Goal: Task Accomplishment & Management: Complete application form

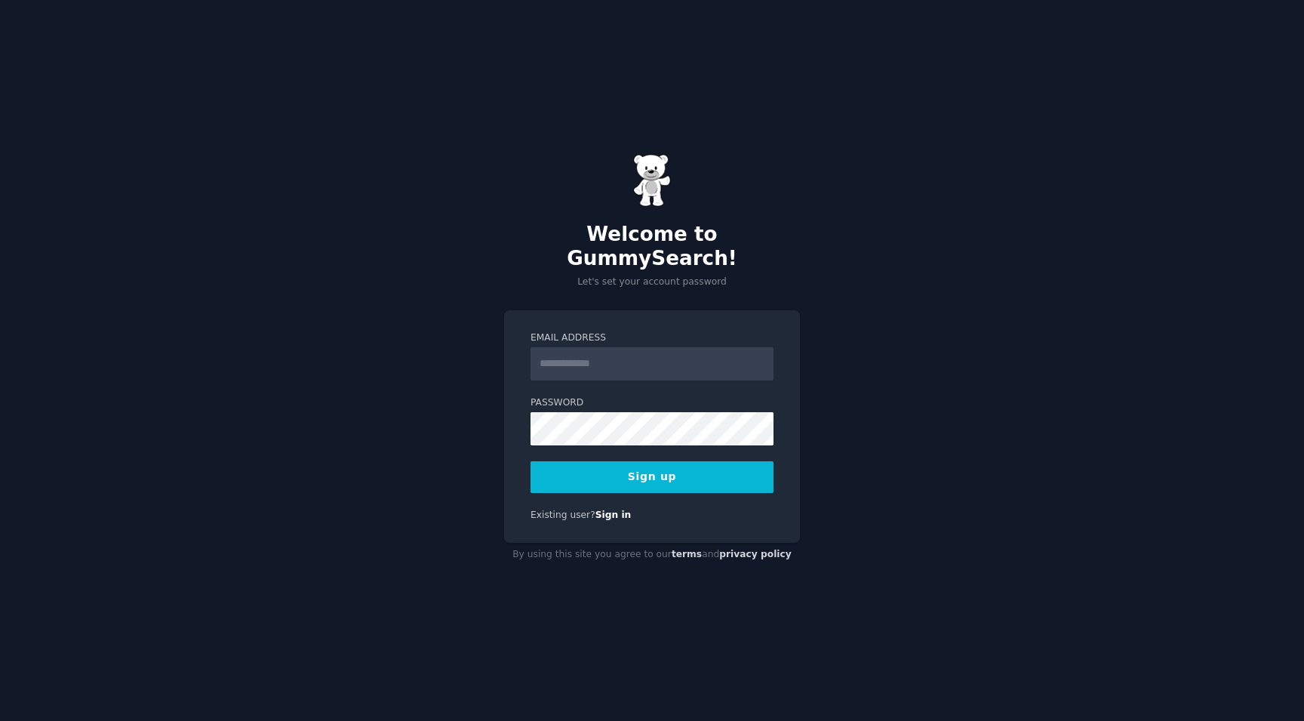
click at [848, 278] on div "Welcome to GummySearch! Let's set your account password Email Address Password …" at bounding box center [652, 360] width 1304 height 721
click at [626, 366] on input "Email Address" at bounding box center [652, 363] width 243 height 33
click at [486, 413] on div "**********" at bounding box center [652, 360] width 1304 height 721
click at [832, 358] on div "**********" at bounding box center [652, 360] width 1304 height 721
click at [677, 464] on button "Sign up" at bounding box center [652, 477] width 243 height 32
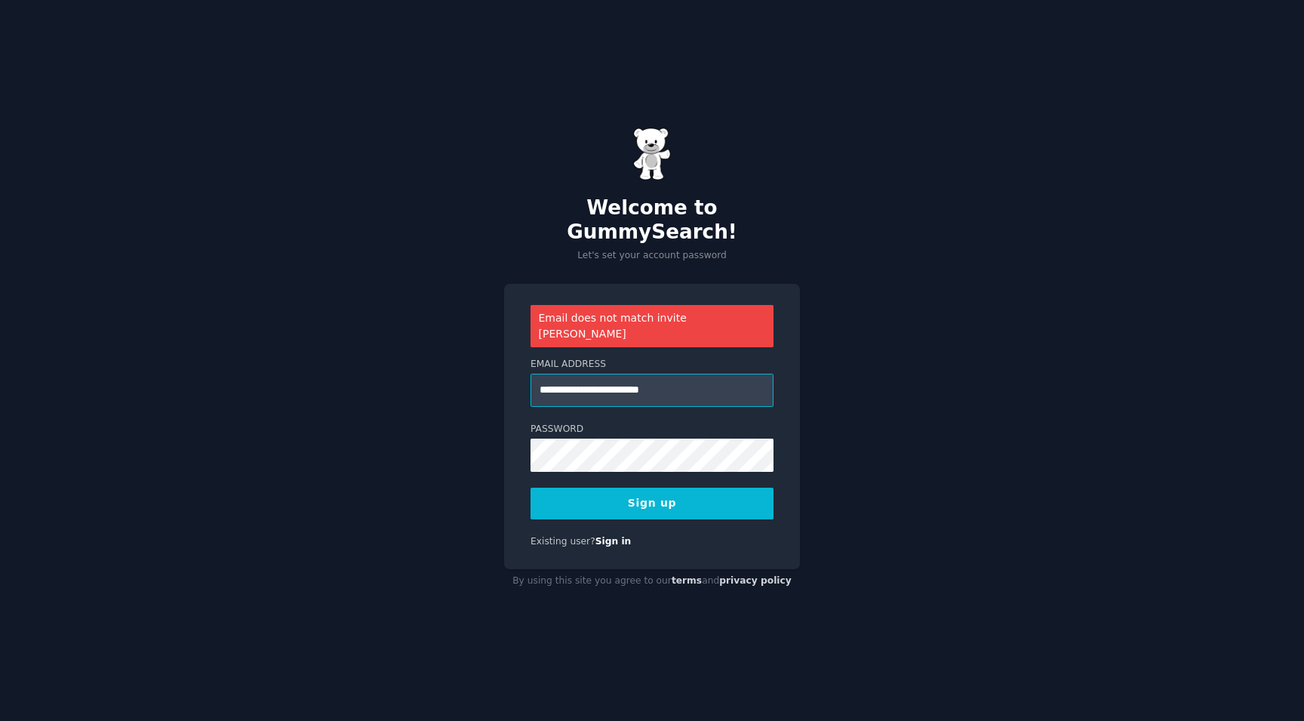
click at [703, 374] on input "**********" at bounding box center [652, 390] width 243 height 33
click at [666, 374] on input "**********" at bounding box center [652, 390] width 243 height 33
type input "**********"
click at [675, 488] on button "Sign up" at bounding box center [652, 504] width 243 height 32
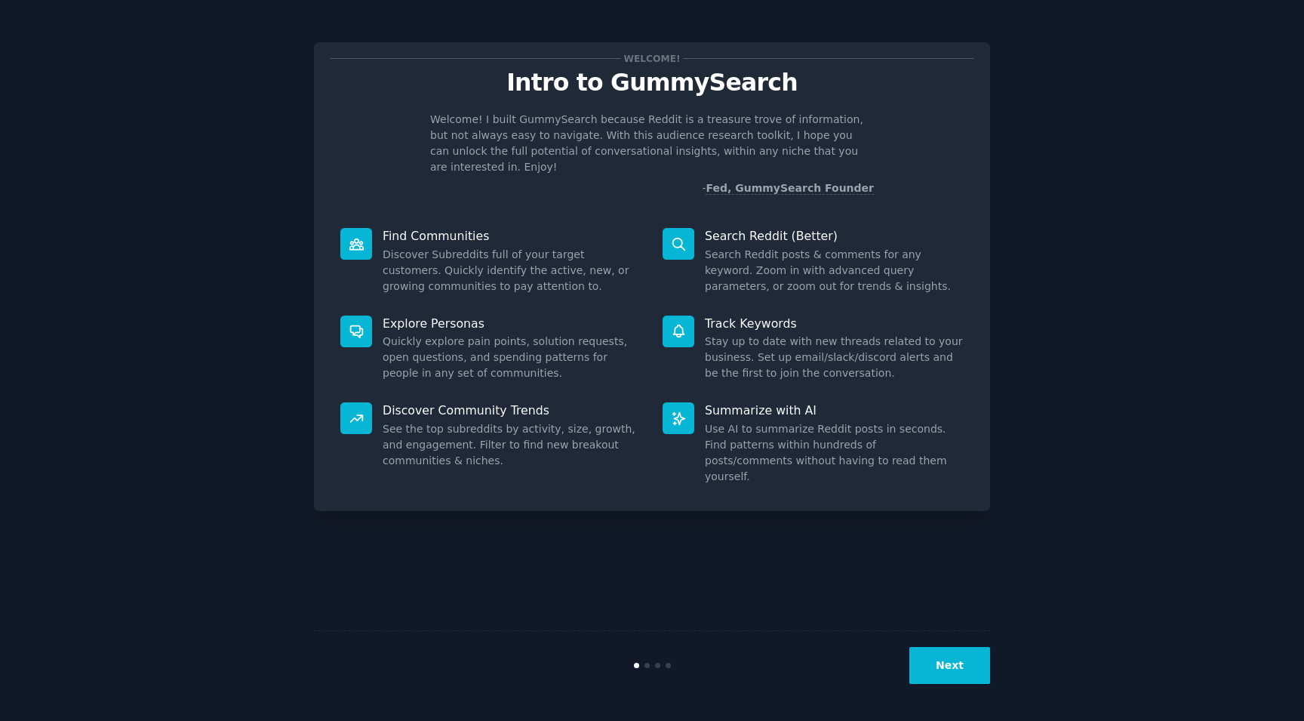
click at [954, 666] on button "Next" at bounding box center [949, 665] width 81 height 37
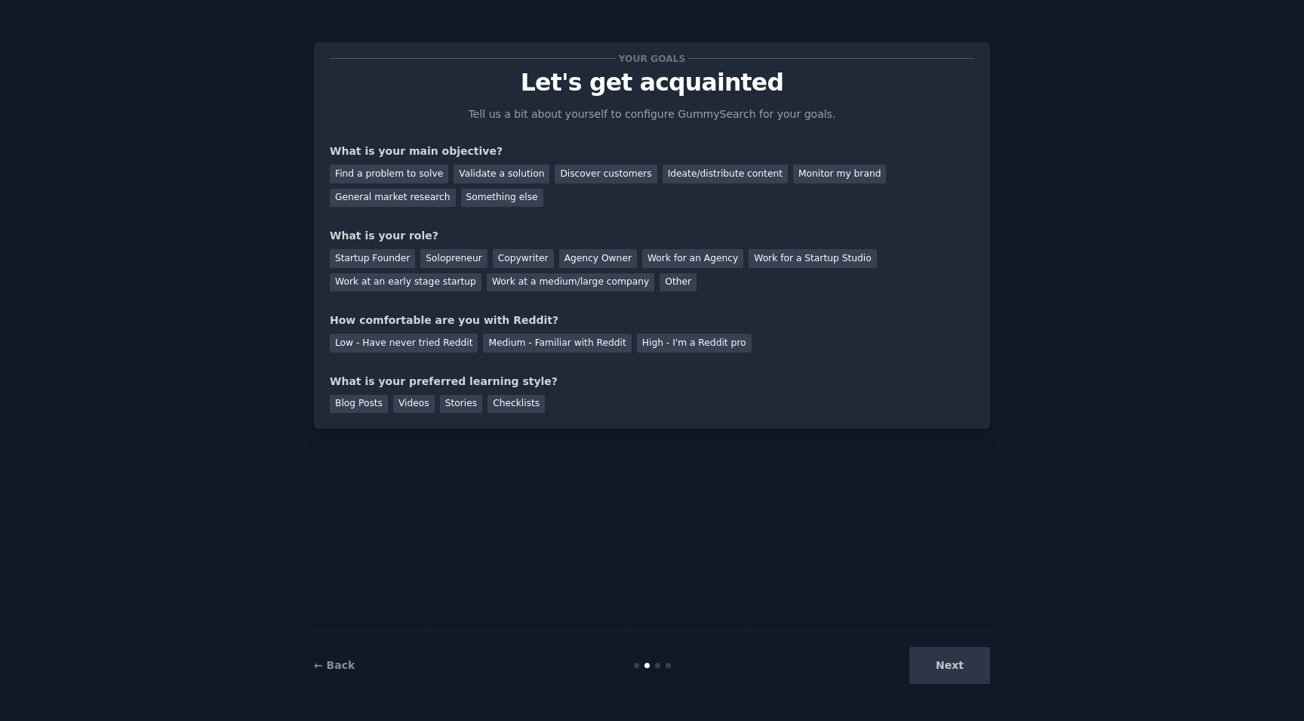
click at [954, 666] on div "Next" at bounding box center [878, 665] width 226 height 37
click at [454, 260] on div "Solopreneur" at bounding box center [453, 258] width 66 height 19
click at [378, 252] on div "Startup Founder" at bounding box center [372, 258] width 85 height 19
click at [466, 260] on div "Solopreneur" at bounding box center [453, 258] width 66 height 19
click at [420, 177] on div "Find a problem to solve" at bounding box center [389, 174] width 118 height 19
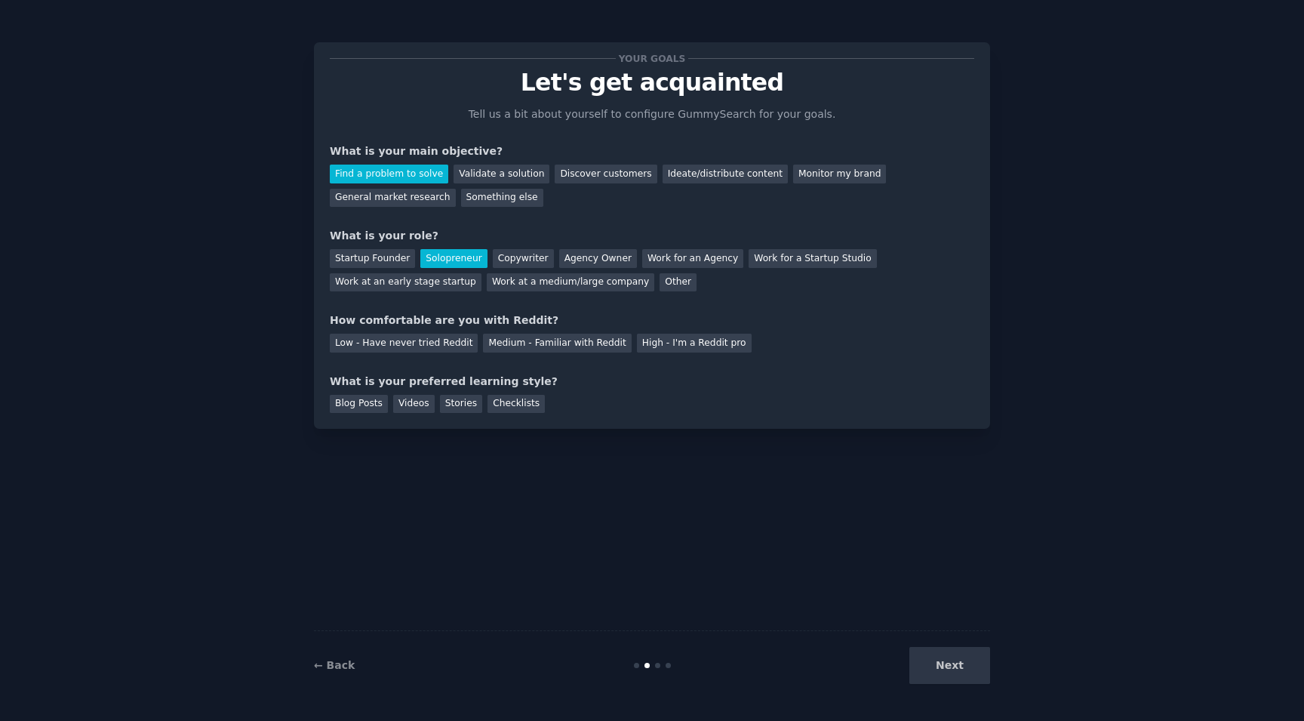
click at [955, 678] on div "Next" at bounding box center [878, 665] width 226 height 37
click at [671, 335] on div "High - I'm a Reddit pro" at bounding box center [694, 343] width 115 height 19
click at [497, 401] on div "Checklists" at bounding box center [516, 404] width 57 height 19
click at [934, 667] on button "Next" at bounding box center [949, 665] width 81 height 37
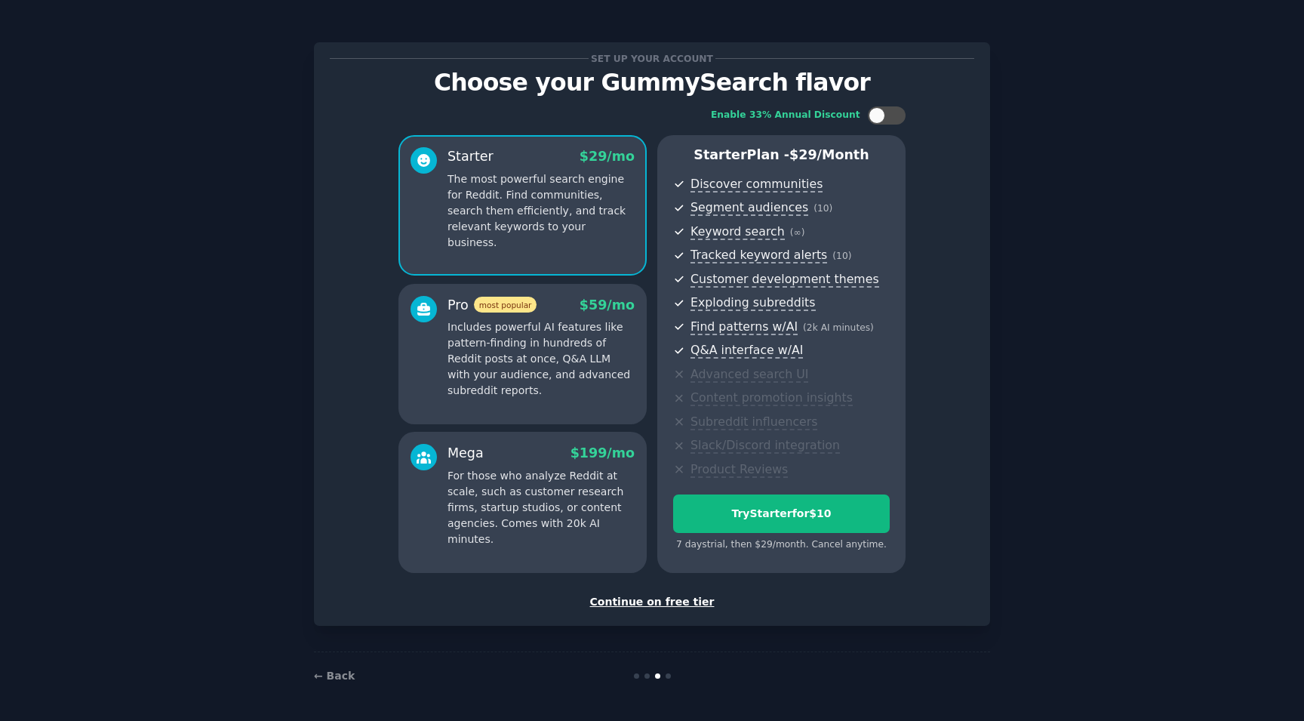
click at [667, 594] on div "Continue on free tier" at bounding box center [652, 602] width 645 height 16
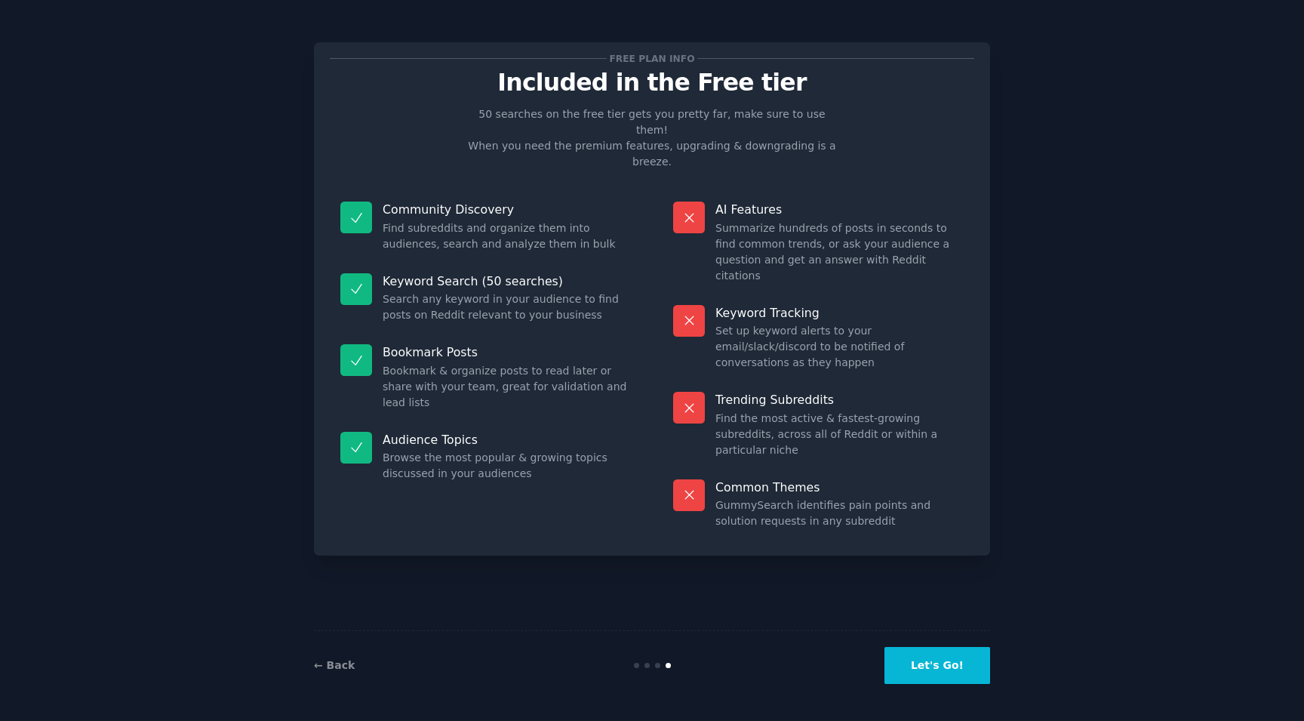
click at [953, 657] on button "Let's Go!" at bounding box center [938, 665] width 106 height 37
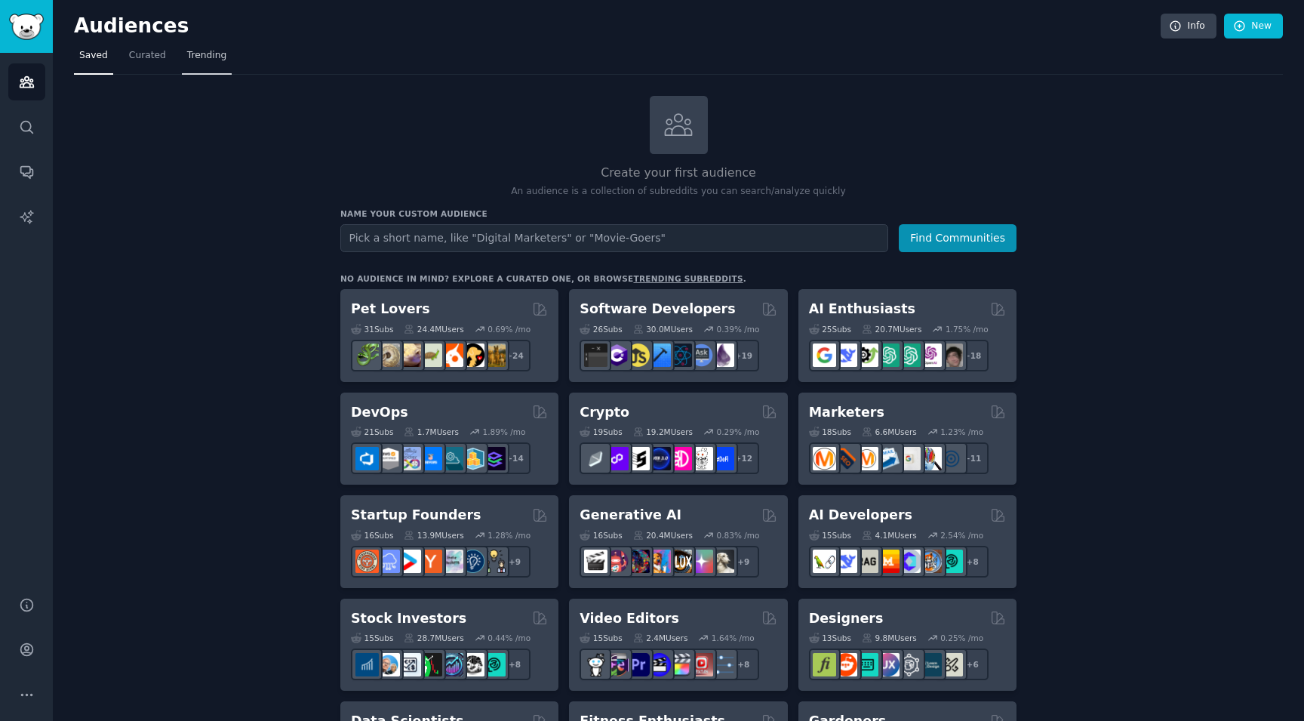
click at [192, 51] on span "Trending" at bounding box center [206, 56] width 39 height 14
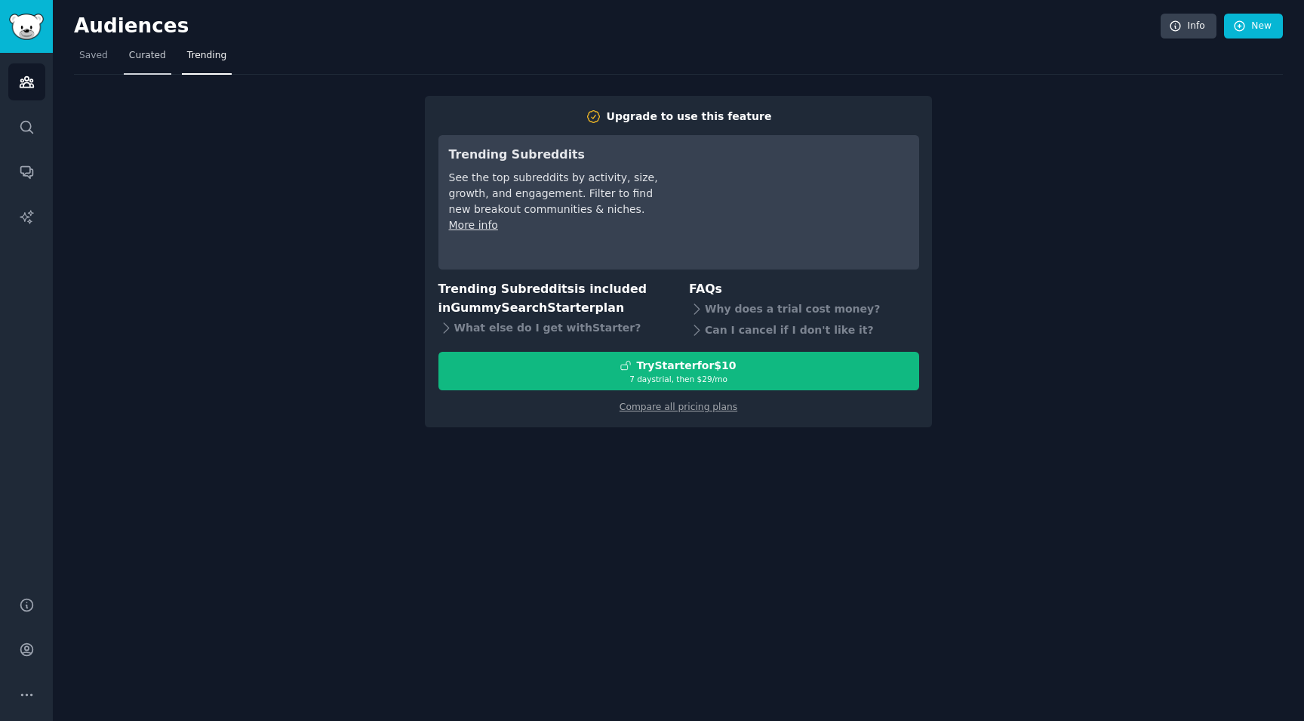
click at [149, 60] on span "Curated" at bounding box center [147, 56] width 37 height 14
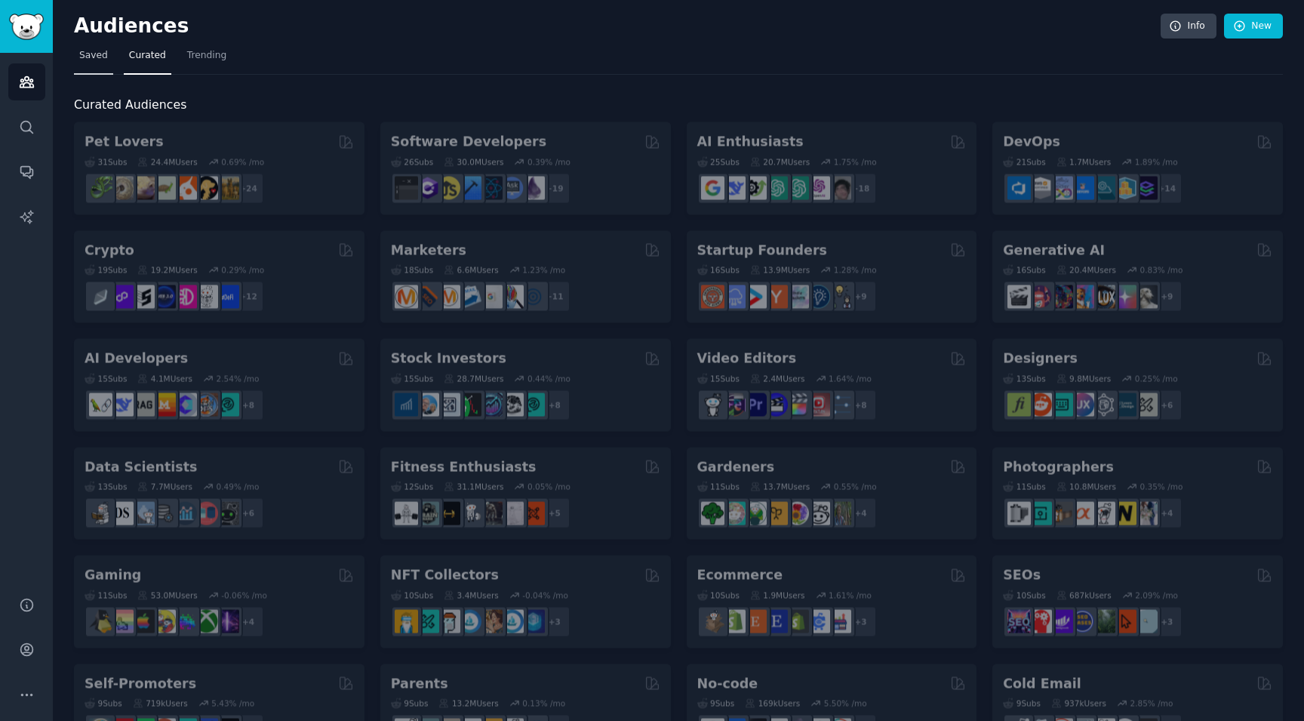
click at [94, 59] on span "Saved" at bounding box center [93, 56] width 29 height 14
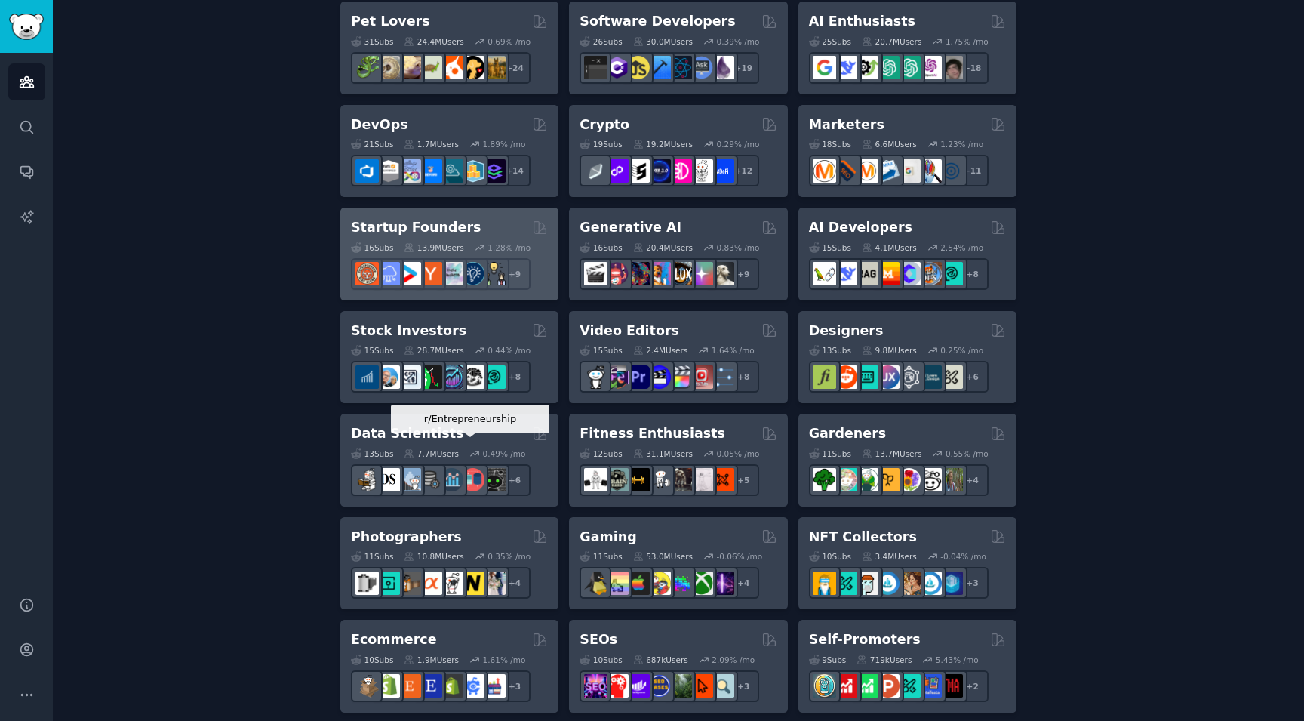
scroll to position [952, 0]
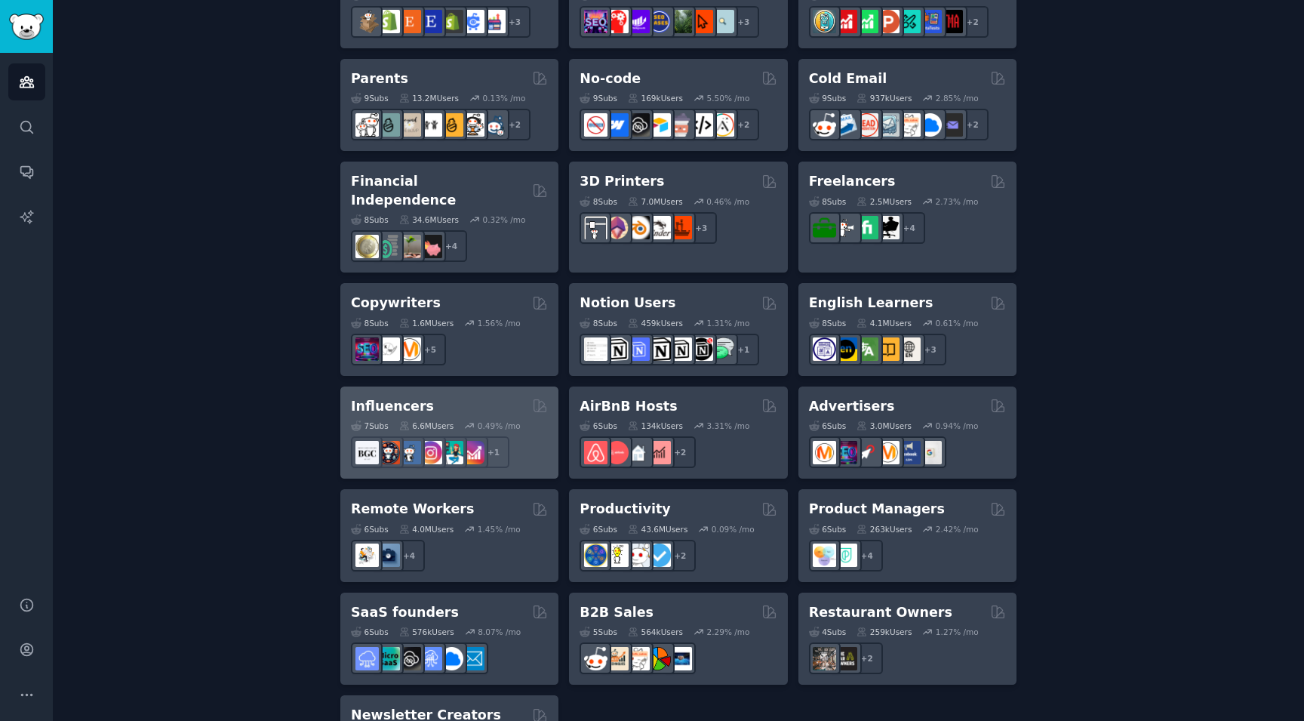
click at [527, 420] on div "7 Sub s 6.6M Users 0.49 % /mo" at bounding box center [449, 425] width 197 height 11
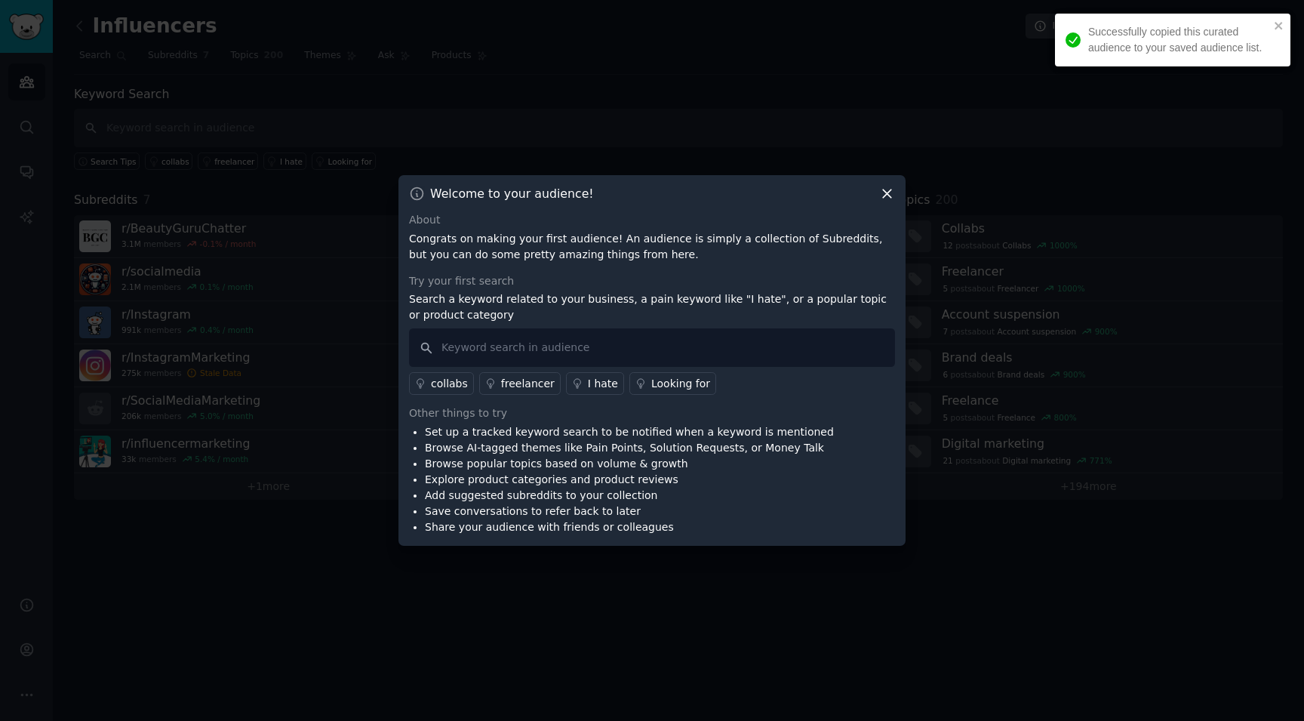
click at [586, 112] on div at bounding box center [652, 360] width 1304 height 721
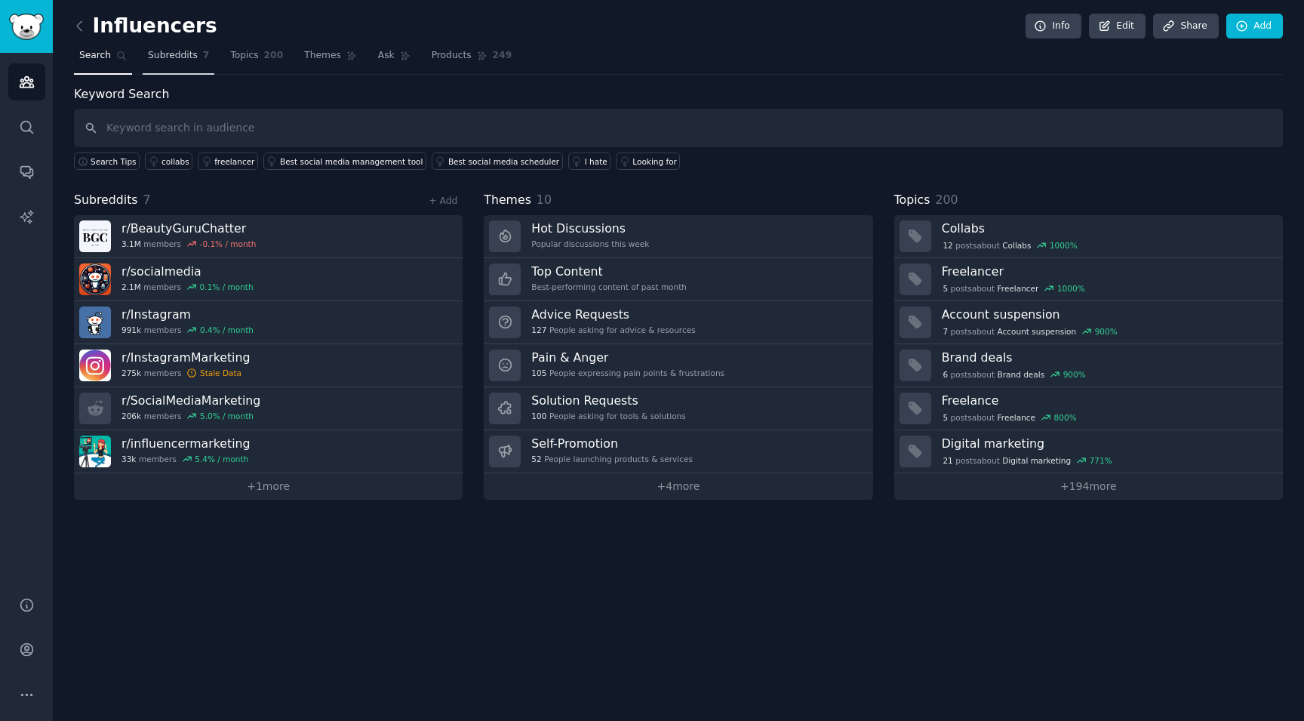
click at [177, 58] on span "Subreddits" at bounding box center [173, 56] width 50 height 14
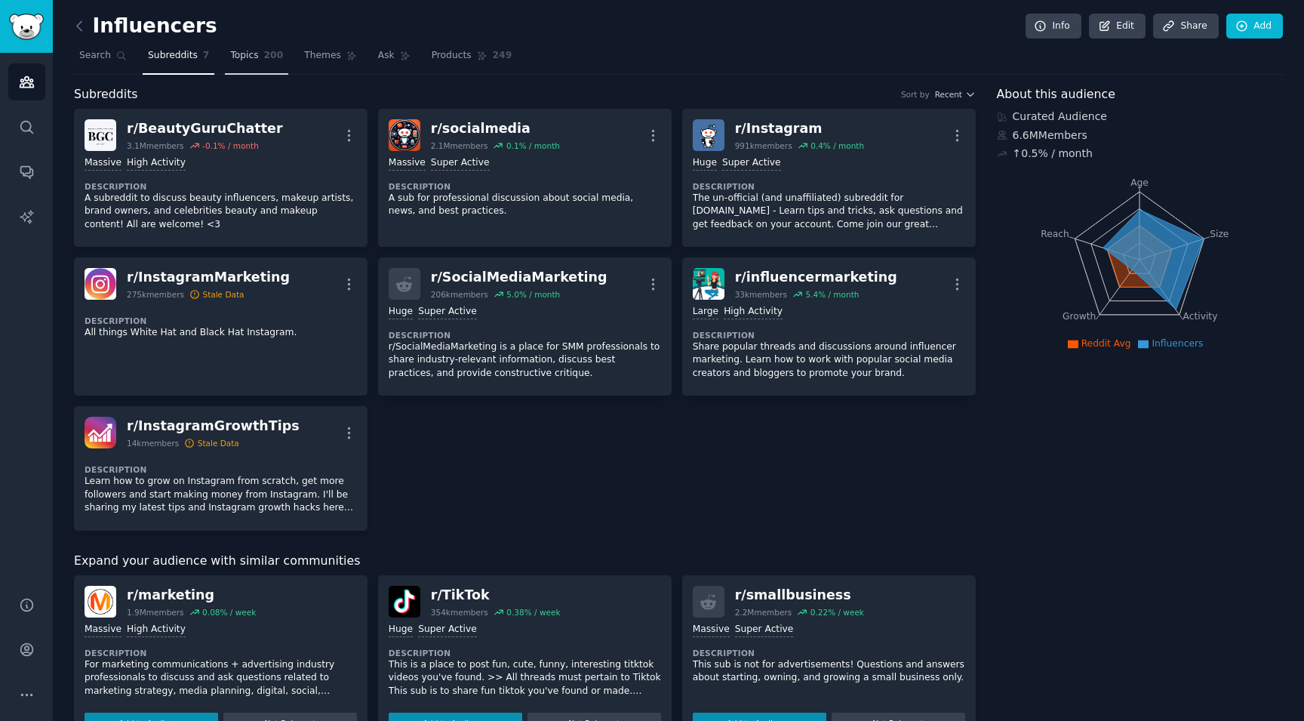
click at [275, 58] on span "200" at bounding box center [274, 56] width 20 height 14
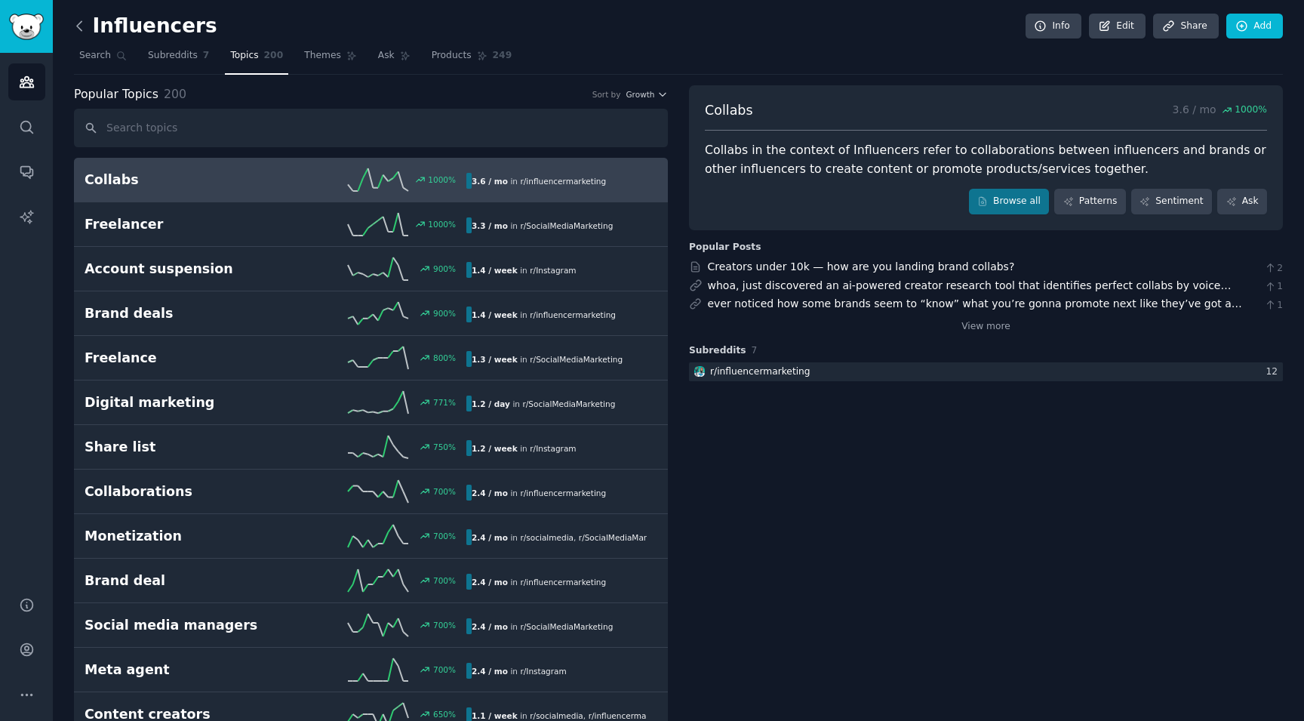
click at [86, 26] on icon at bounding box center [80, 26] width 16 height 16
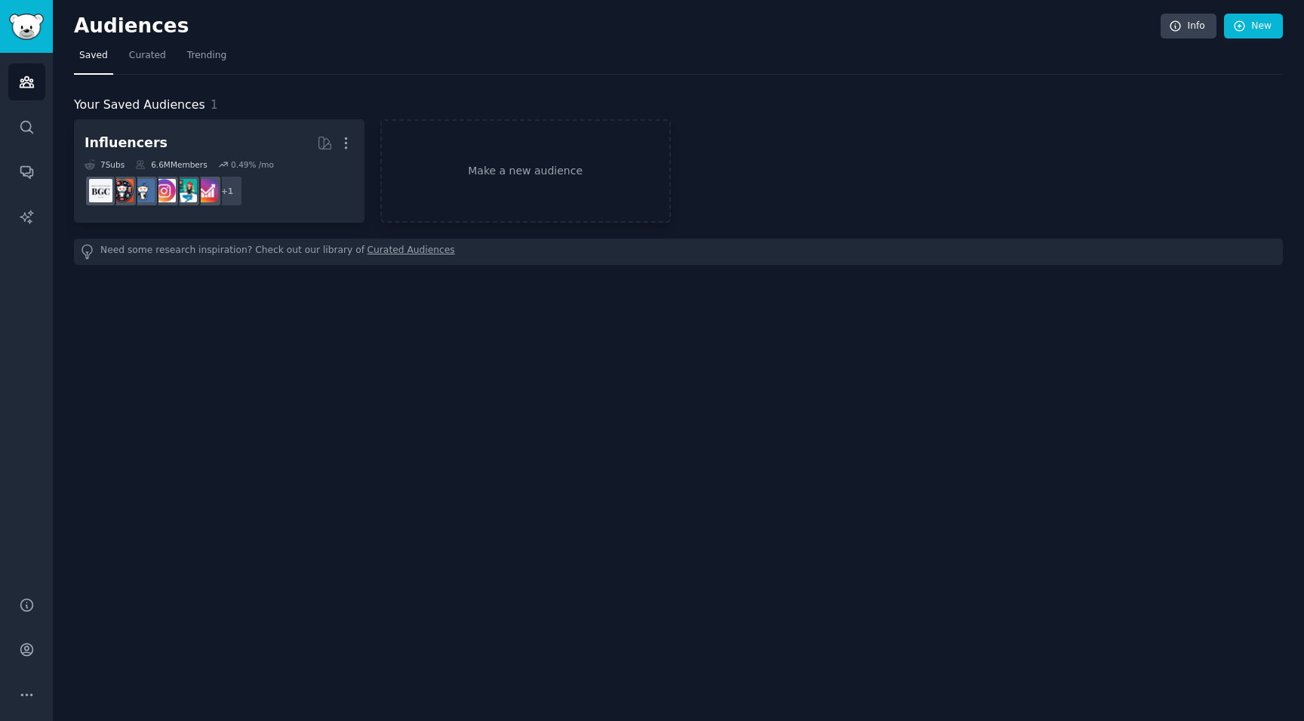
click at [79, 26] on h2 "Audiences" at bounding box center [617, 26] width 1087 height 24
click at [29, 82] on icon "Sidebar" at bounding box center [27, 82] width 16 height 16
click at [226, 51] on link "Trending" at bounding box center [207, 59] width 50 height 31
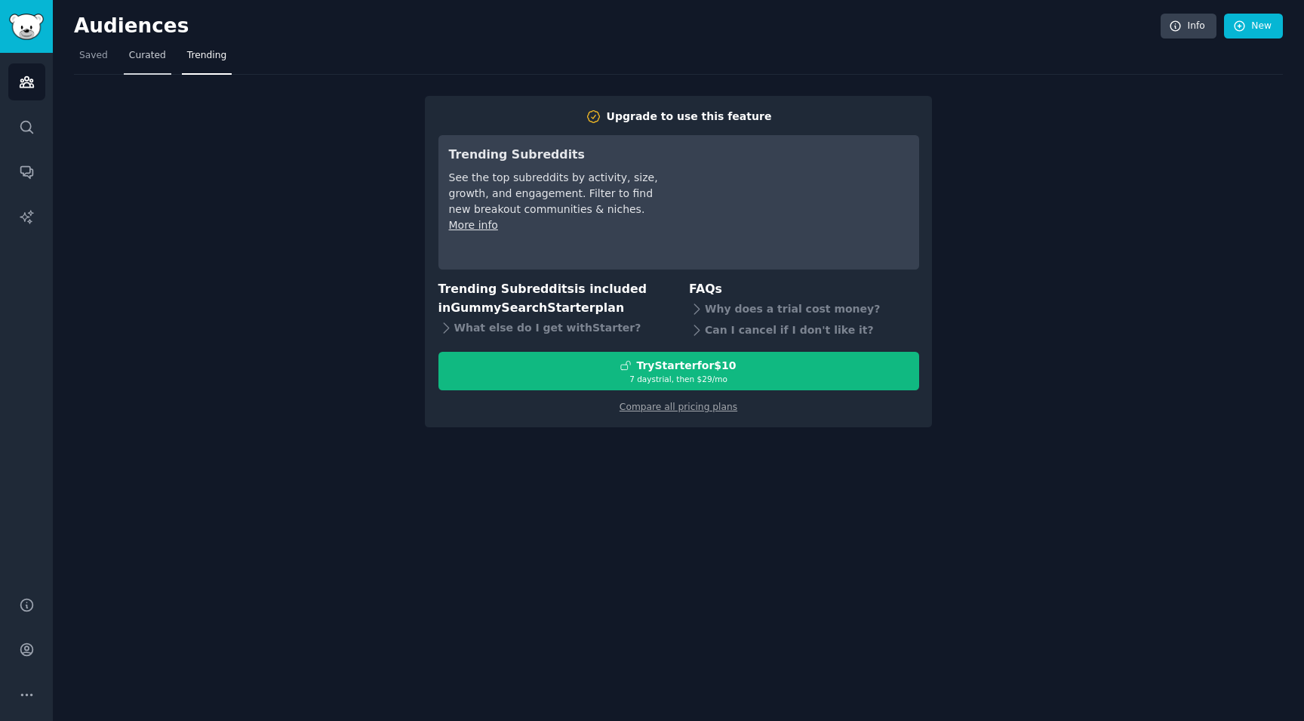
click at [168, 60] on link "Curated" at bounding box center [148, 59] width 48 height 31
